Goal: Task Accomplishment & Management: Complete application form

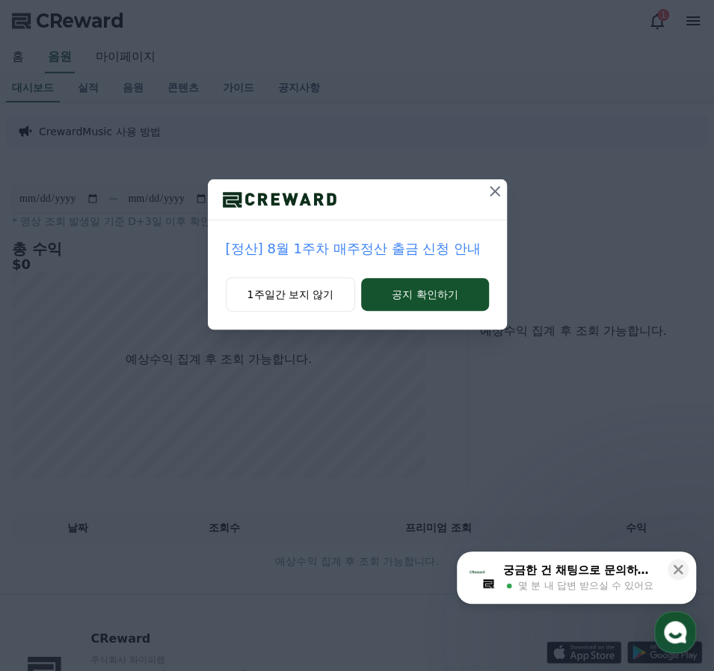
click at [494, 192] on icon at bounding box center [495, 191] width 18 height 18
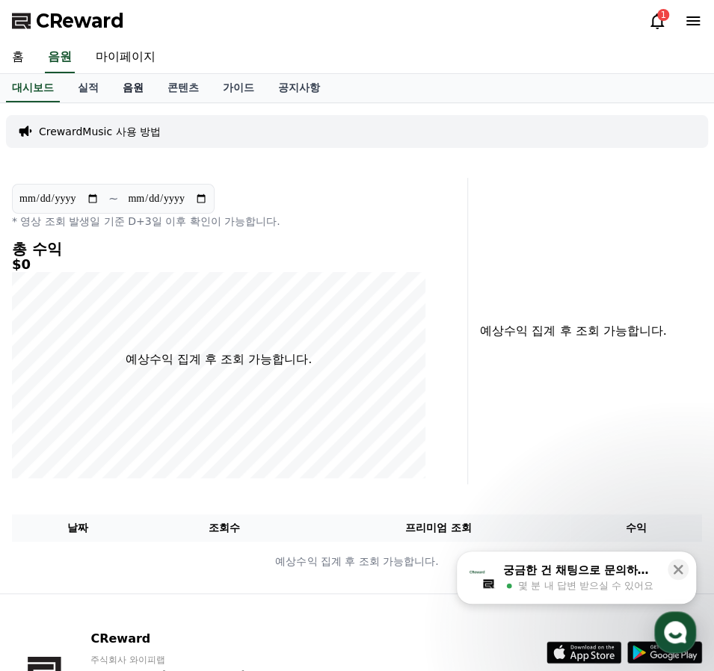
click at [126, 84] on link "음원" at bounding box center [133, 88] width 45 height 28
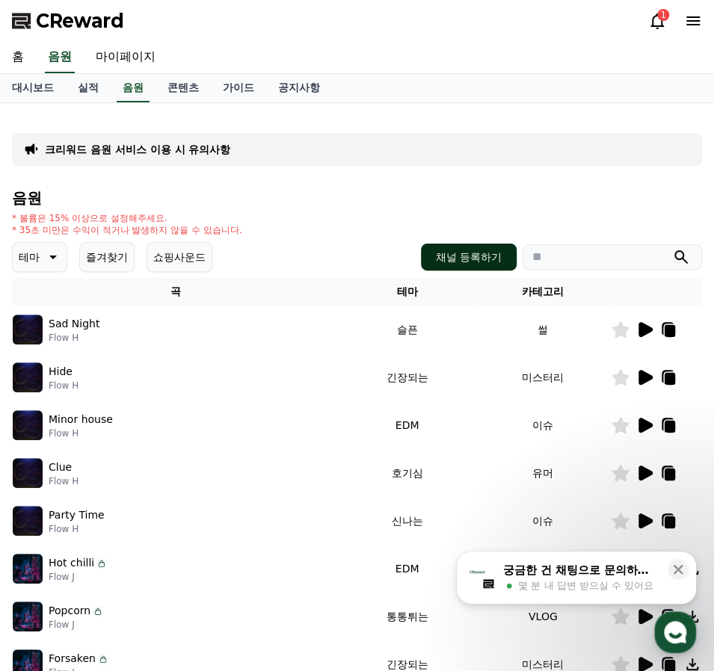
click at [461, 255] on button "채널 등록하기" at bounding box center [469, 257] width 96 height 27
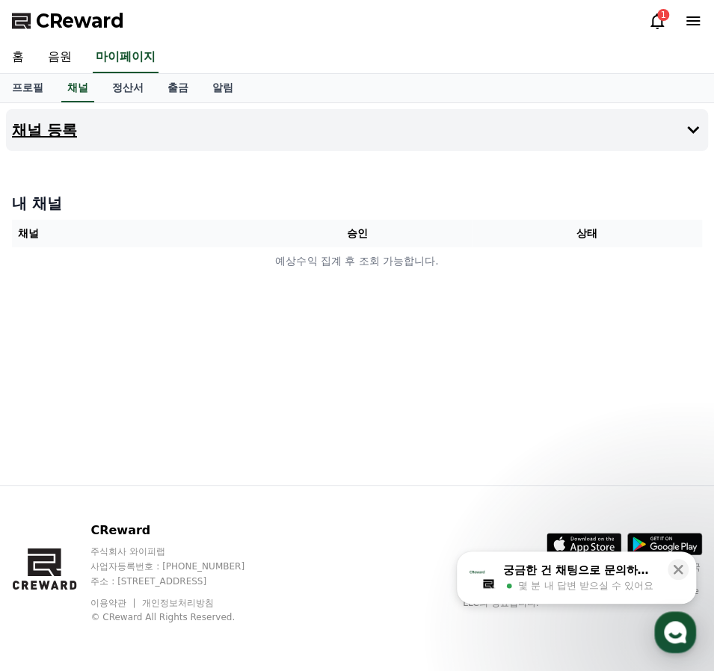
click at [104, 135] on button "채널 등록" at bounding box center [357, 130] width 702 height 42
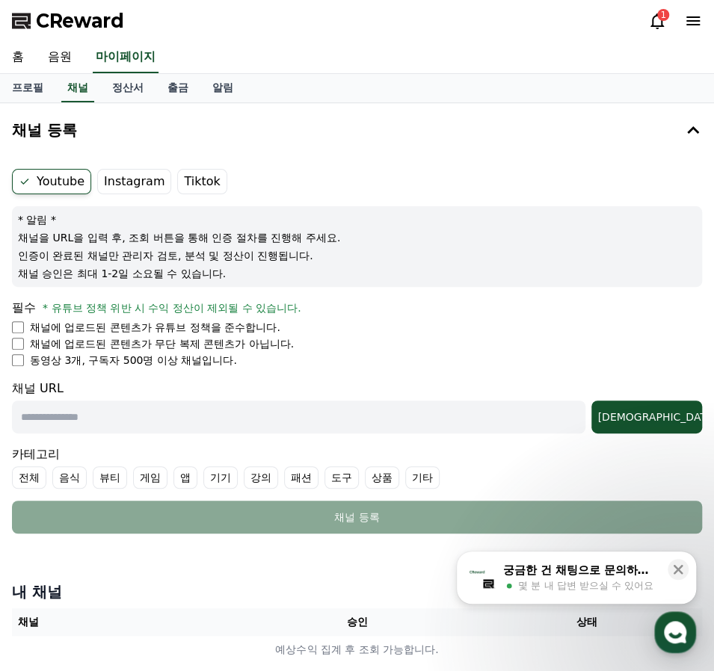
click at [121, 188] on label "Instagram" at bounding box center [134, 181] width 74 height 25
